Goal: Task Accomplishment & Management: Use online tool/utility

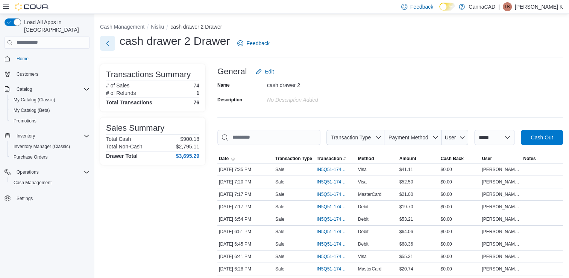
click at [107, 42] on button "Next" at bounding box center [107, 43] width 15 height 15
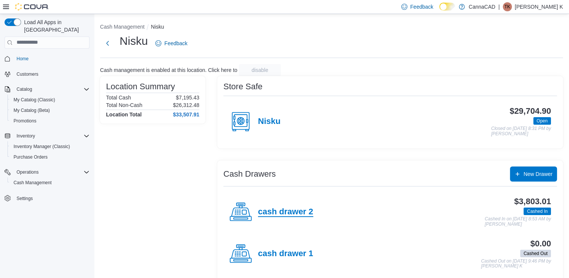
click at [300, 214] on h4 "cash drawer 2" at bounding box center [285, 212] width 55 height 10
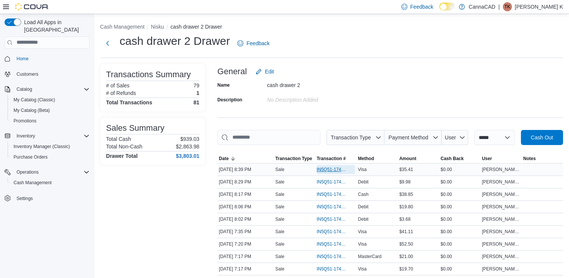
click at [338, 172] on span "IN5Q51-174116" at bounding box center [332, 169] width 31 height 6
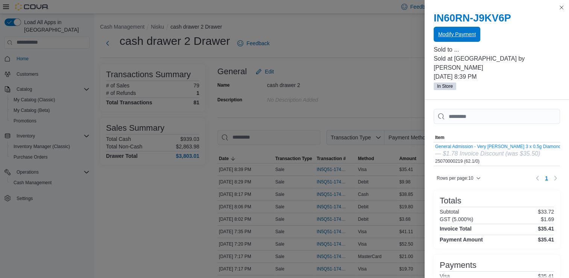
click at [446, 37] on span "Modify Payment" at bounding box center [457, 34] width 38 height 8
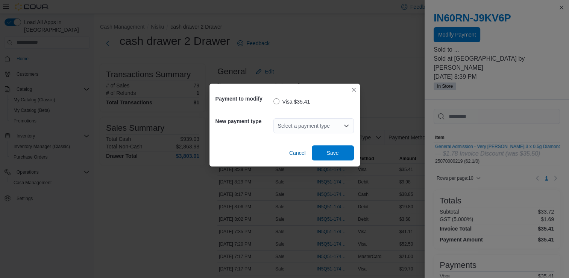
click at [301, 123] on div "Select a payment type" at bounding box center [313, 125] width 80 height 15
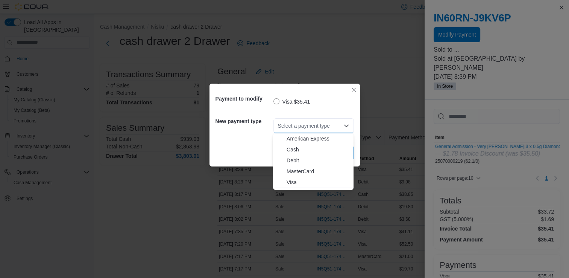
click at [300, 159] on span "Debit" at bounding box center [318, 160] width 62 height 8
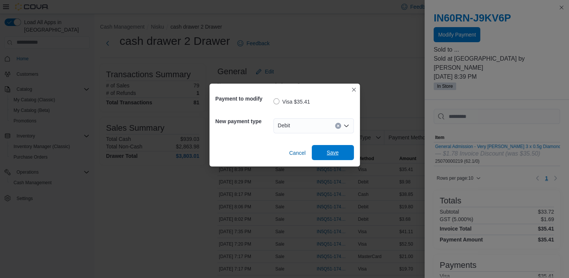
click at [332, 151] on span "Save" at bounding box center [333, 153] width 12 height 8
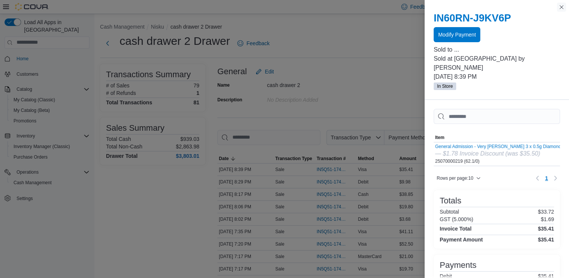
click at [560, 8] on button "Close this dialog" at bounding box center [561, 7] width 9 height 9
